Goal: Navigation & Orientation: Find specific page/section

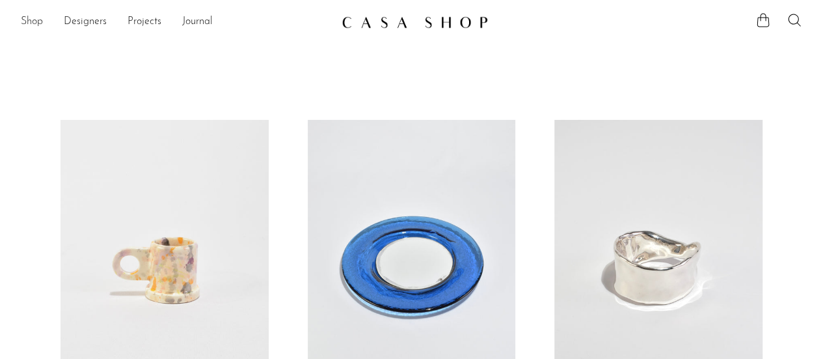
click at [36, 19] on link "Shop" at bounding box center [32, 22] width 22 height 17
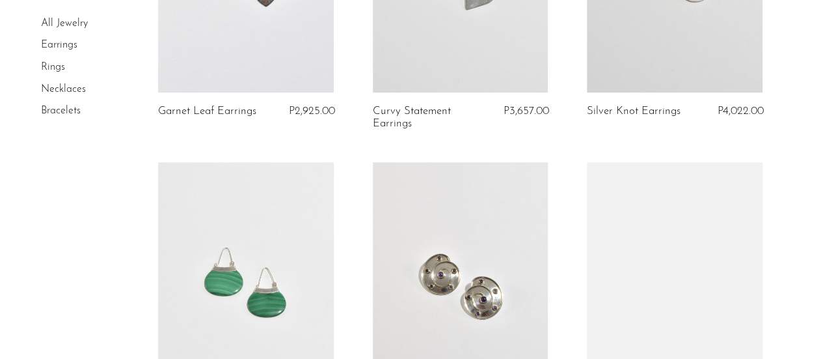
scroll to position [653, 0]
